Goal: Task Accomplishment & Management: Use online tool/utility

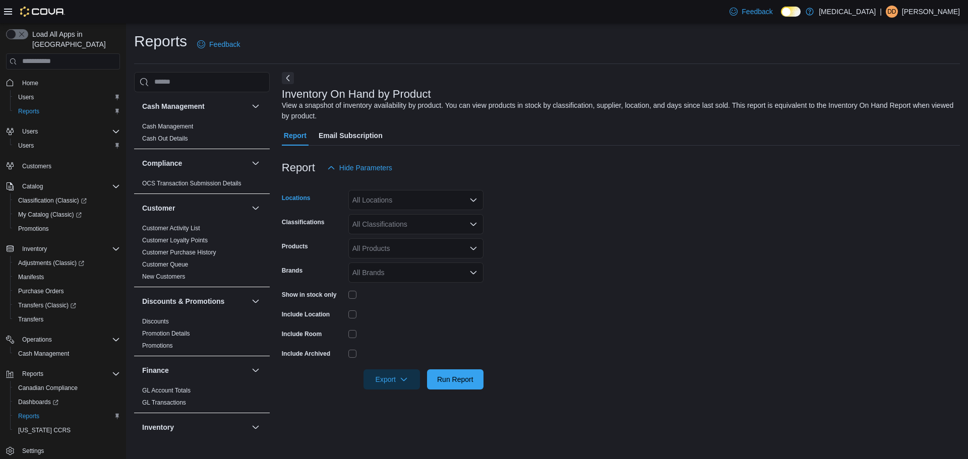
click at [460, 201] on div "All Locations" at bounding box center [415, 200] width 135 height 20
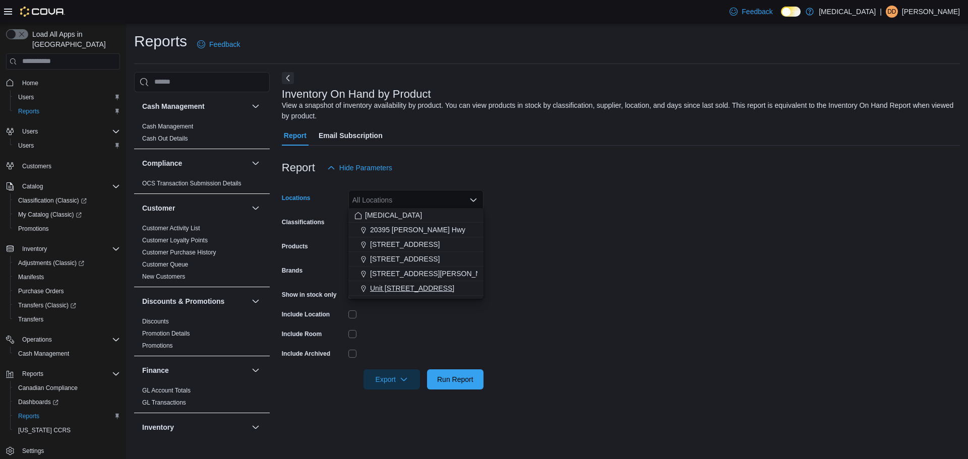
click at [409, 284] on span "Unit [STREET_ADDRESS]" at bounding box center [412, 288] width 84 height 10
click at [589, 228] on form "Locations Unit [STREET_ADDRESS] Combo box. Selected. [STREET_ADDRESS]. Press Ba…" at bounding box center [621, 284] width 678 height 212
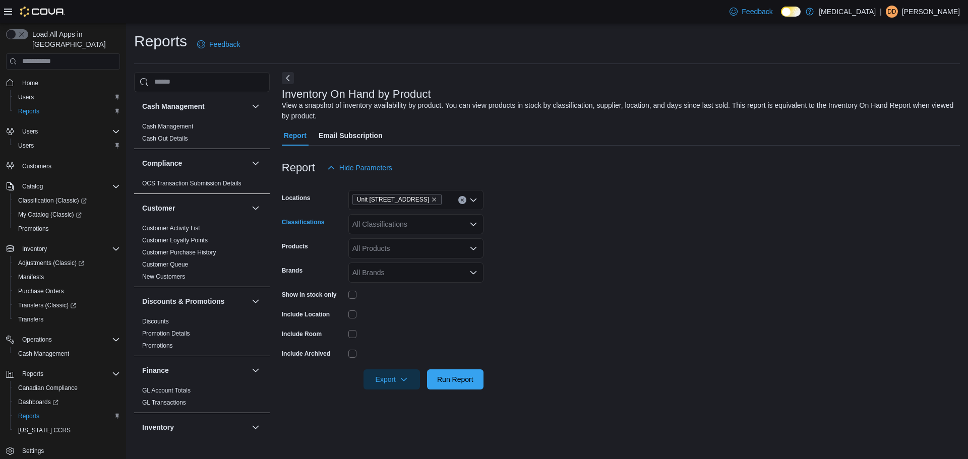
click at [427, 220] on div "All Classifications" at bounding box center [415, 224] width 135 height 20
click at [518, 235] on form "Locations Unit [STREET_ADDRESS] All Classifications Products All Products Brand…" at bounding box center [621, 284] width 678 height 212
click at [442, 241] on div "All Products" at bounding box center [415, 248] width 135 height 20
click at [442, 241] on div "All Products Combo box. Selected. Combo box input. All Products. Type some text…" at bounding box center [415, 248] width 135 height 20
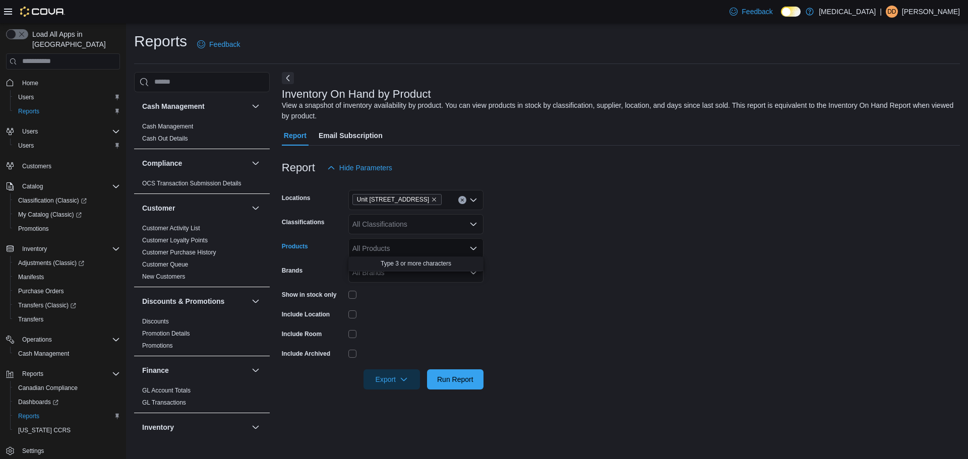
click at [499, 242] on form "Locations Unit [STREET_ADDRESS] Classifications All Classifications Products Al…" at bounding box center [621, 284] width 678 height 212
click at [391, 374] on span "Export" at bounding box center [392, 379] width 44 height 20
click at [404, 398] on span "Export to Excel" at bounding box center [394, 398] width 45 height 8
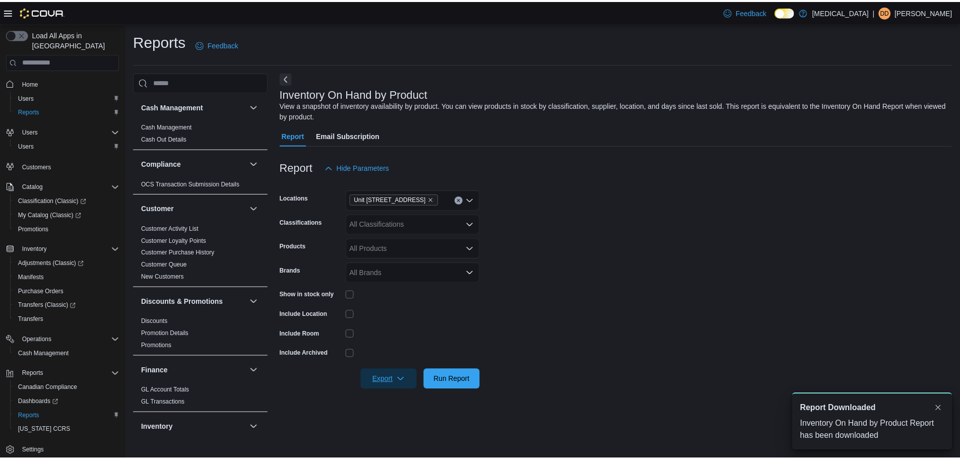
scroll to position [0, 0]
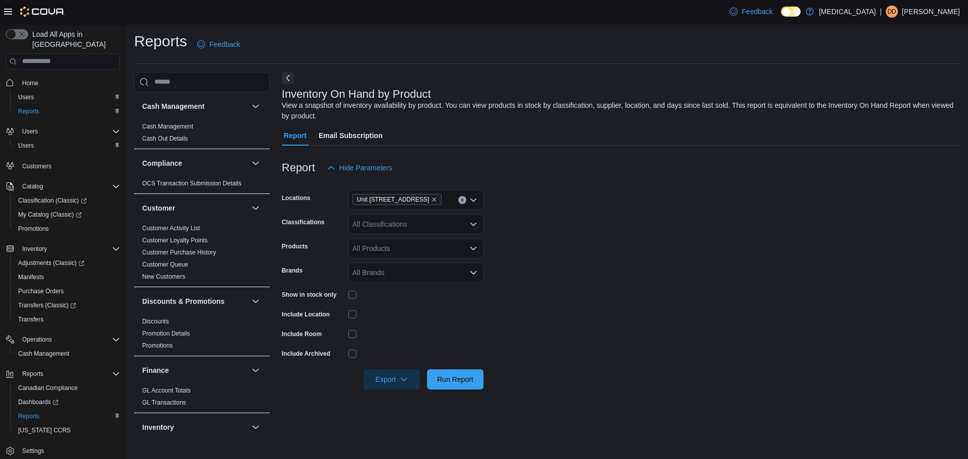
click at [571, 174] on div "Report Hide Parameters" at bounding box center [621, 168] width 678 height 20
click at [448, 376] on span "Run Report" at bounding box center [455, 379] width 36 height 10
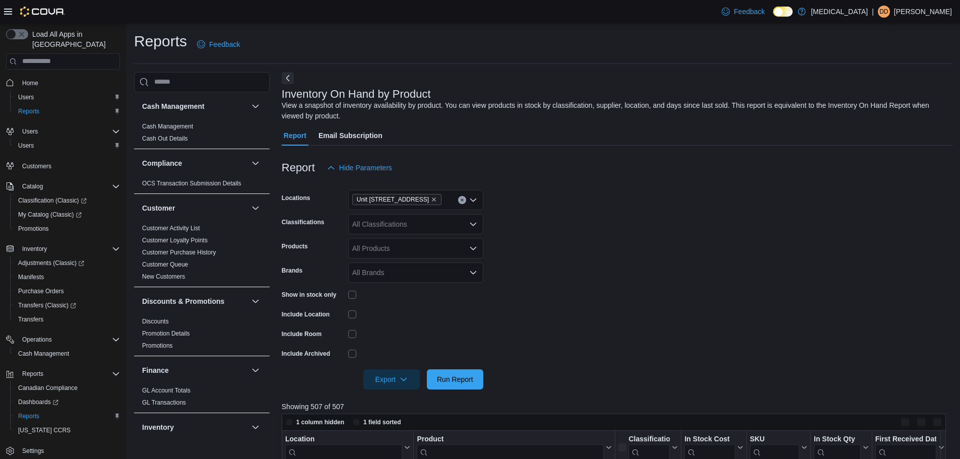
scroll to position [3, 0]
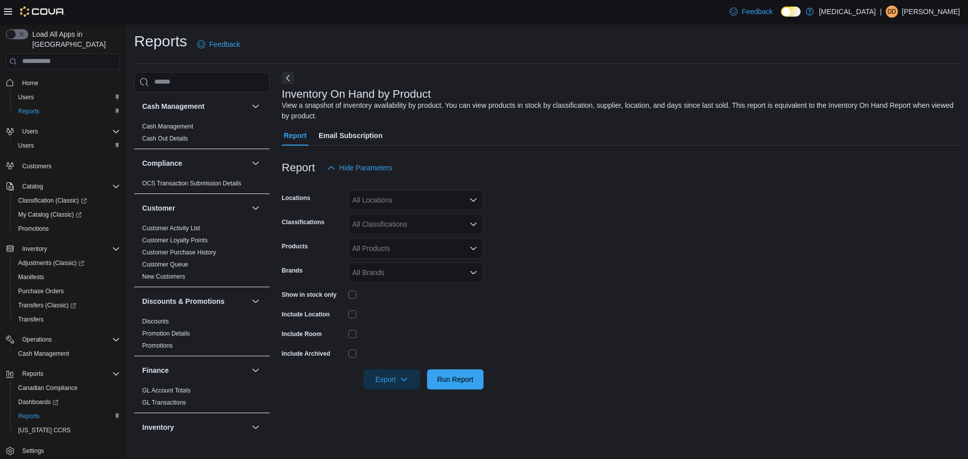
click at [545, 270] on form "Locations All Locations Classifications All Classifications Products All Produc…" at bounding box center [621, 284] width 678 height 212
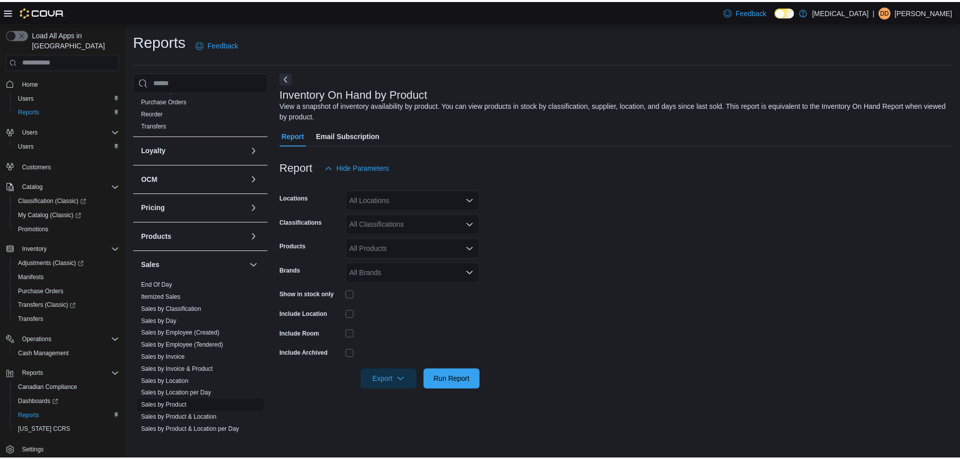
scroll to position [527, 0]
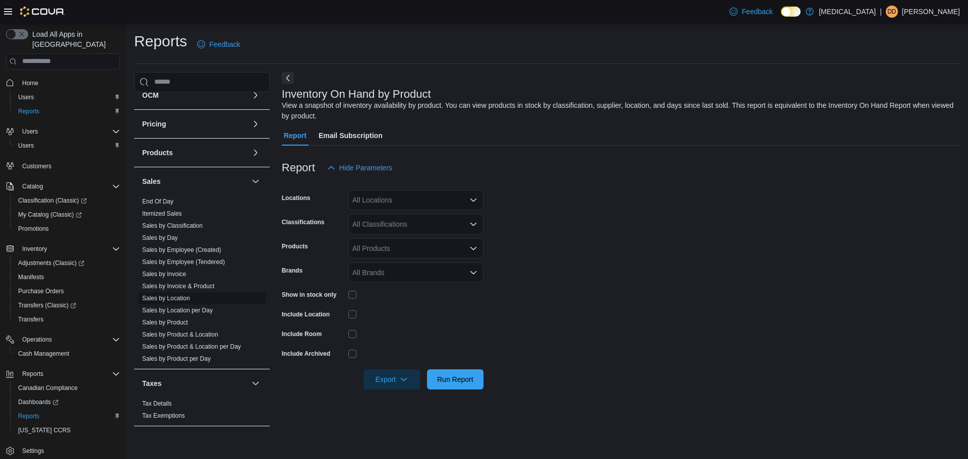
click at [177, 300] on span "Sales by Location" at bounding box center [166, 298] width 48 height 8
click at [171, 296] on link "Sales by Location" at bounding box center [166, 298] width 48 height 7
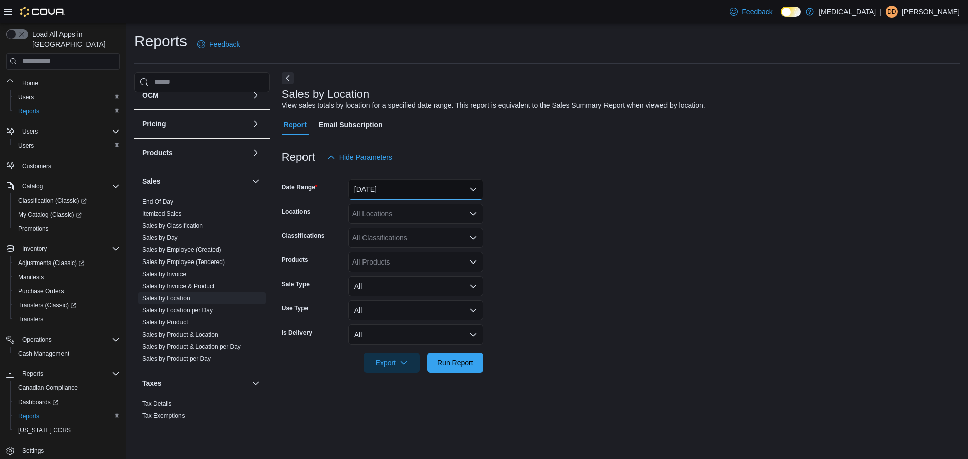
click at [399, 187] on button "Yesterday" at bounding box center [415, 189] width 135 height 20
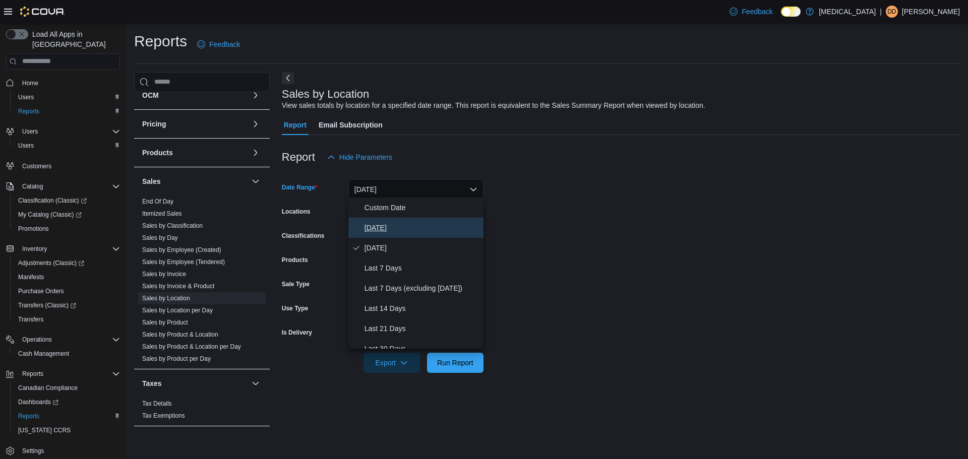
click at [378, 226] on span "Today" at bounding box center [421, 228] width 115 height 12
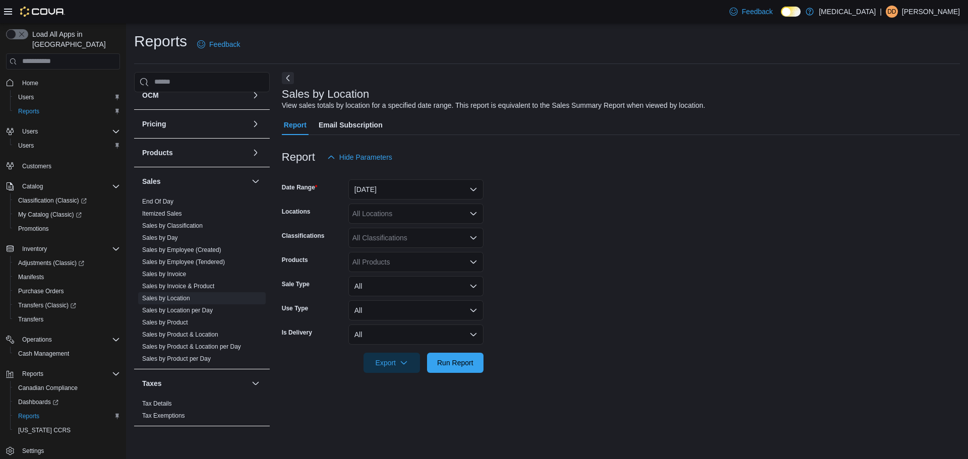
click at [378, 210] on div "All Locations" at bounding box center [415, 214] width 135 height 20
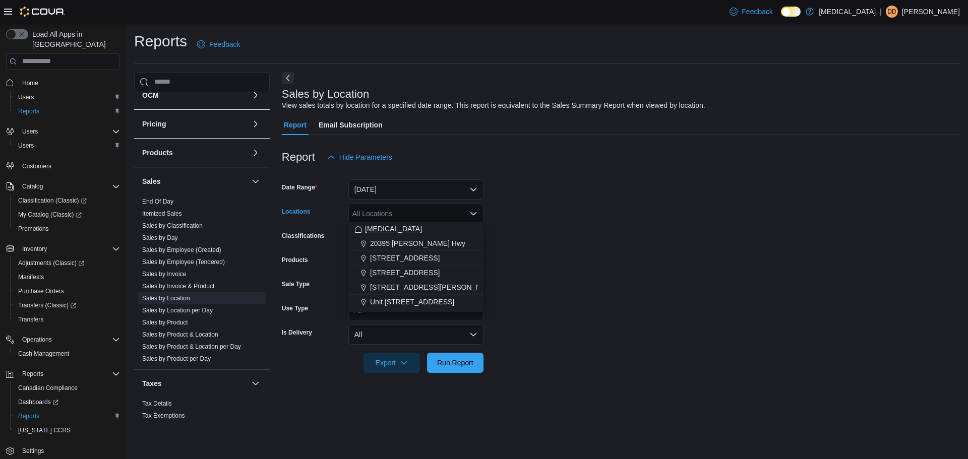
click at [374, 230] on span "[MEDICAL_DATA]" at bounding box center [393, 229] width 57 height 10
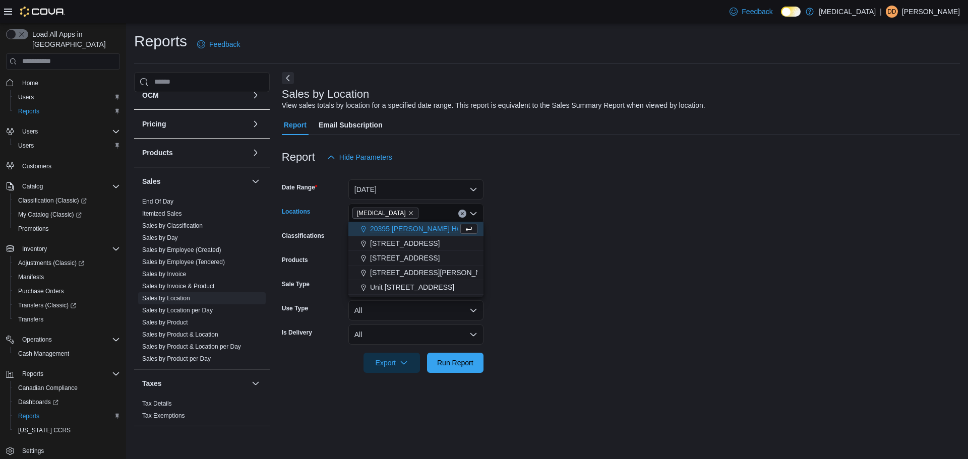
click at [479, 373] on div at bounding box center [621, 379] width 678 height 12
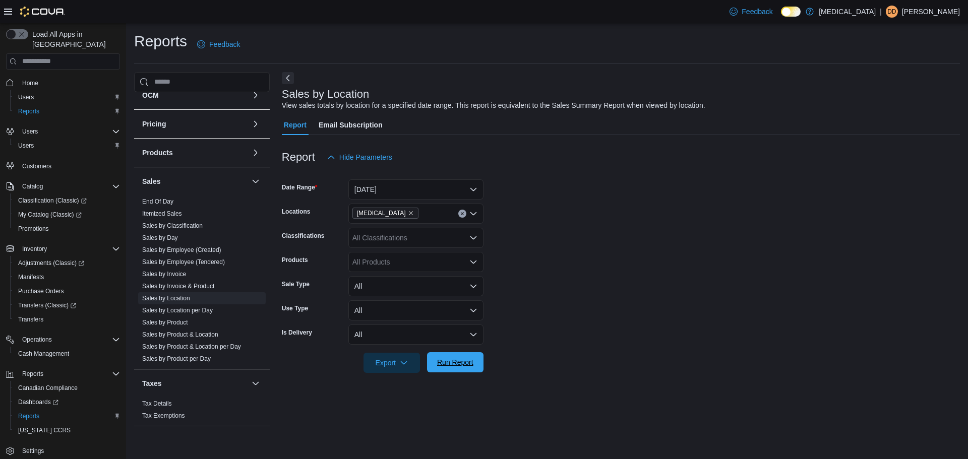
click at [464, 361] on span "Run Report" at bounding box center [455, 362] width 36 height 10
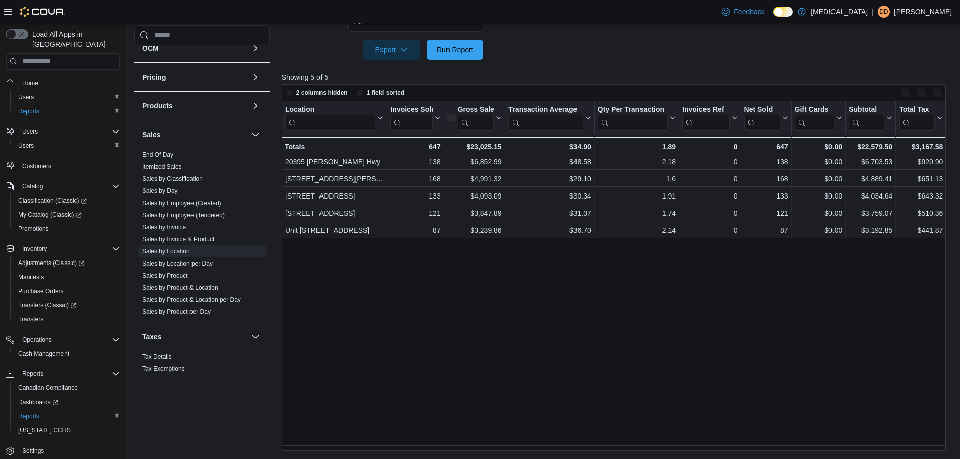
scroll to position [311, 0]
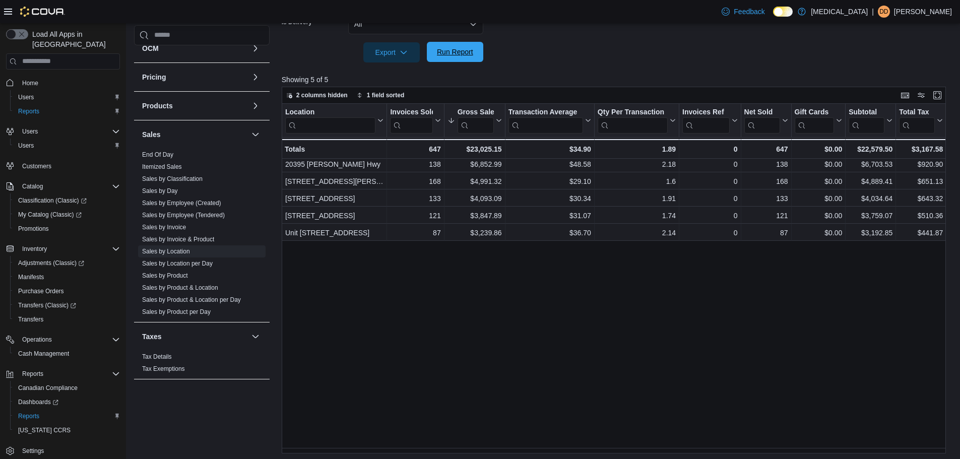
click at [463, 52] on span "Run Report" at bounding box center [455, 52] width 36 height 10
